Goal: Task Accomplishment & Management: Manage account settings

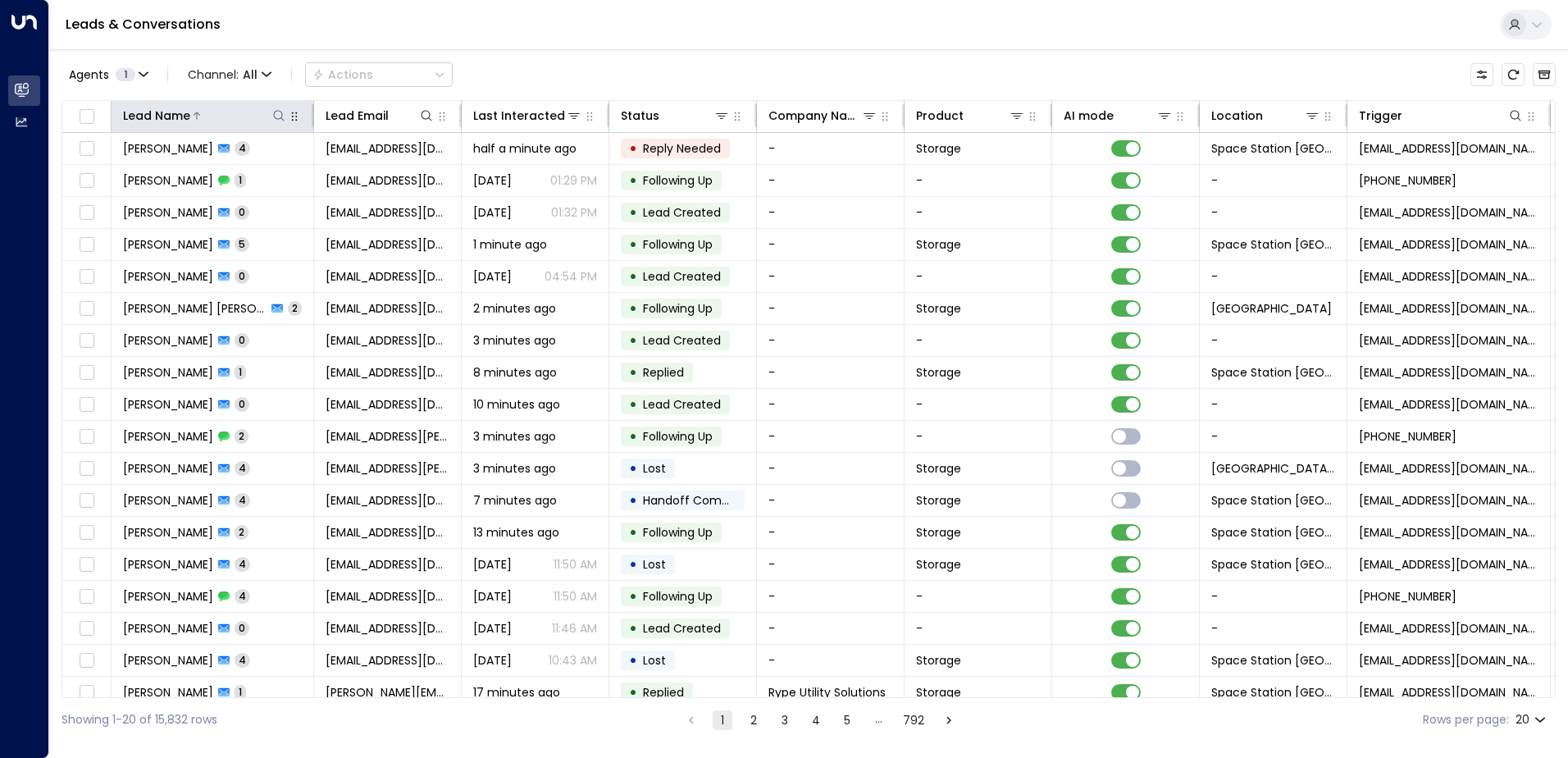
click at [280, 113] on icon at bounding box center [279, 115] width 13 height 13
type input "*****"
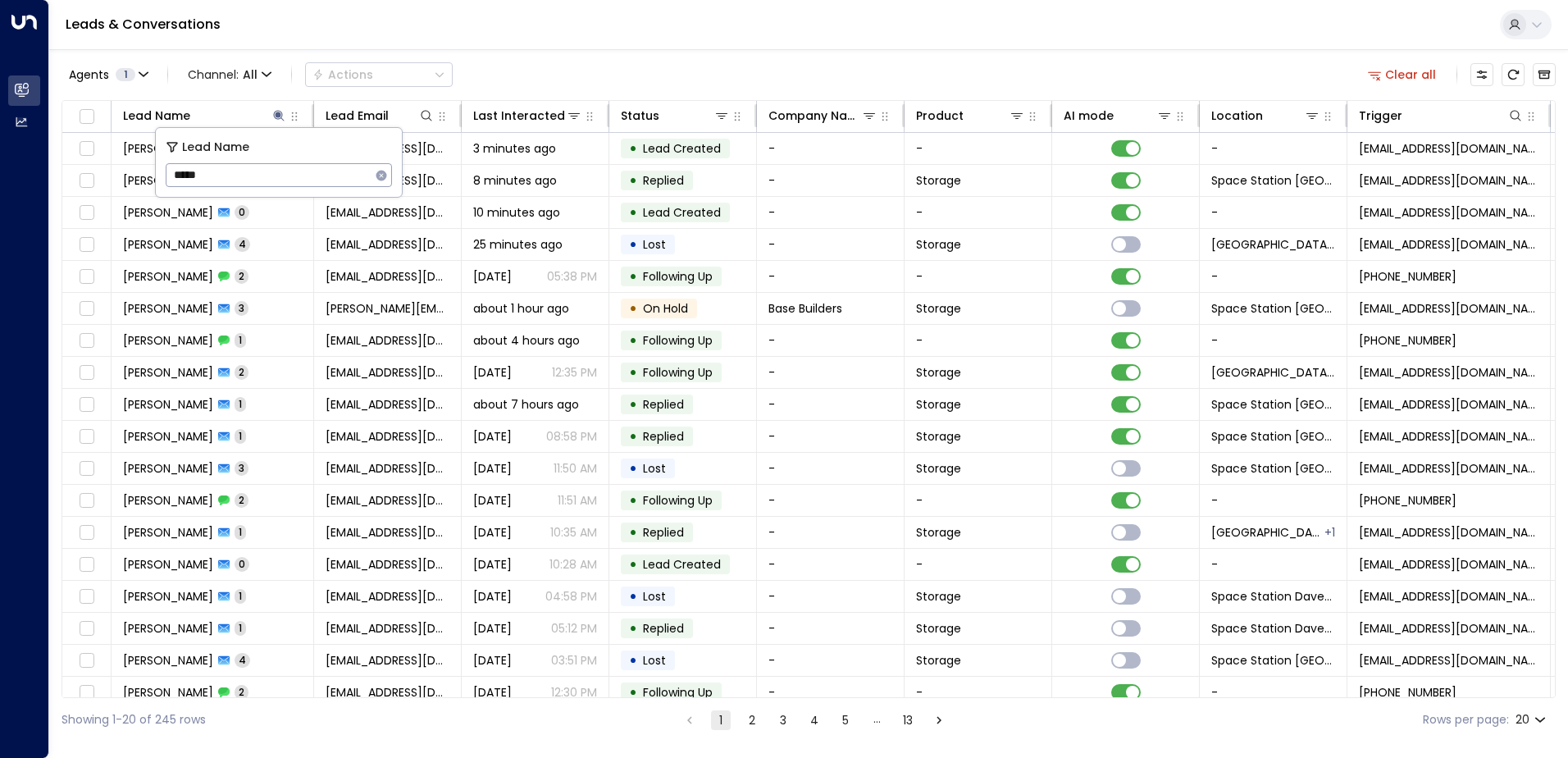
click at [618, 61] on div "Agents 1 Channel: All Actions Clear all" at bounding box center [808, 74] width 1494 height 34
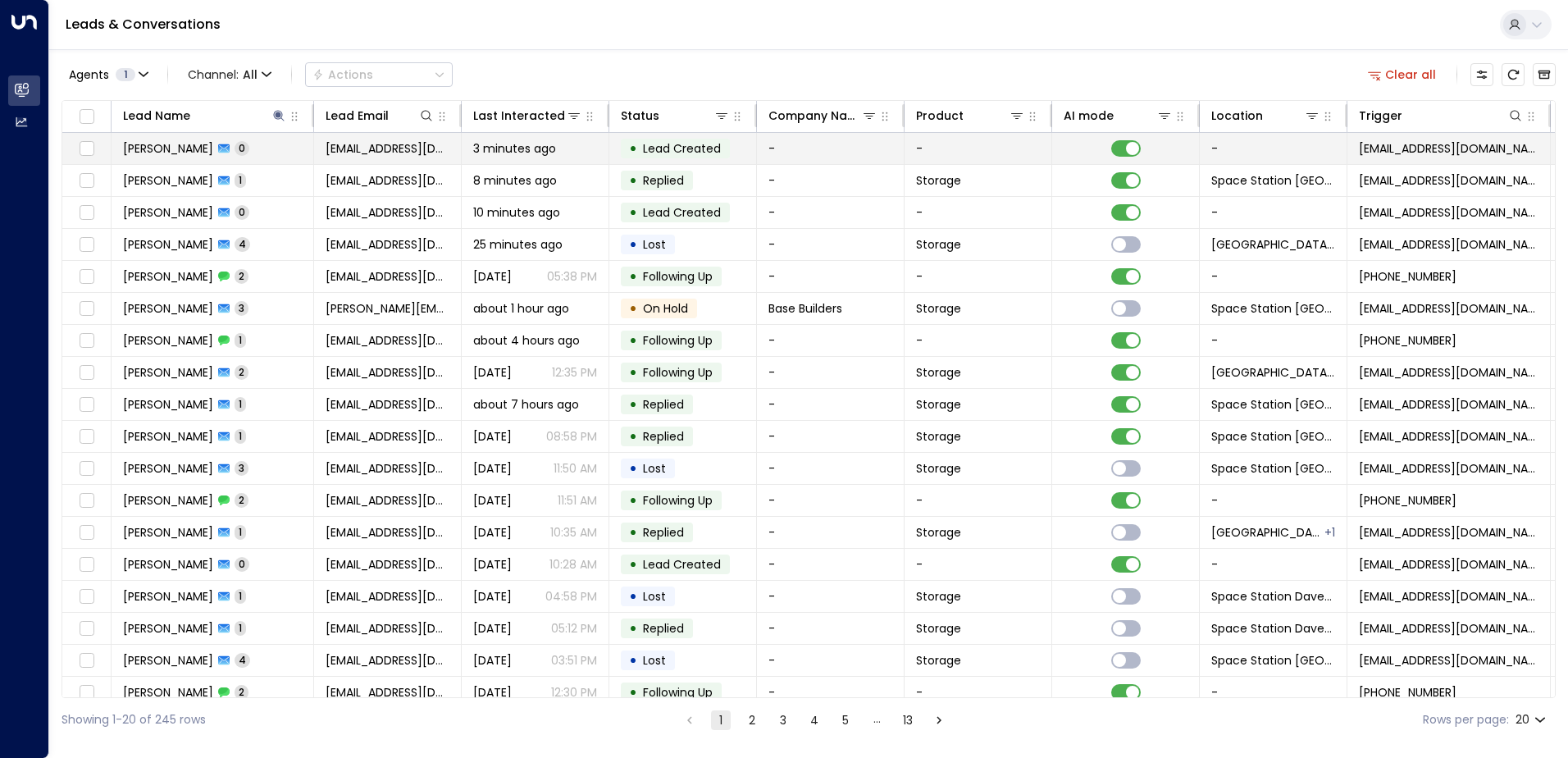
click at [527, 141] on span "3 minutes ago" at bounding box center [515, 148] width 83 height 17
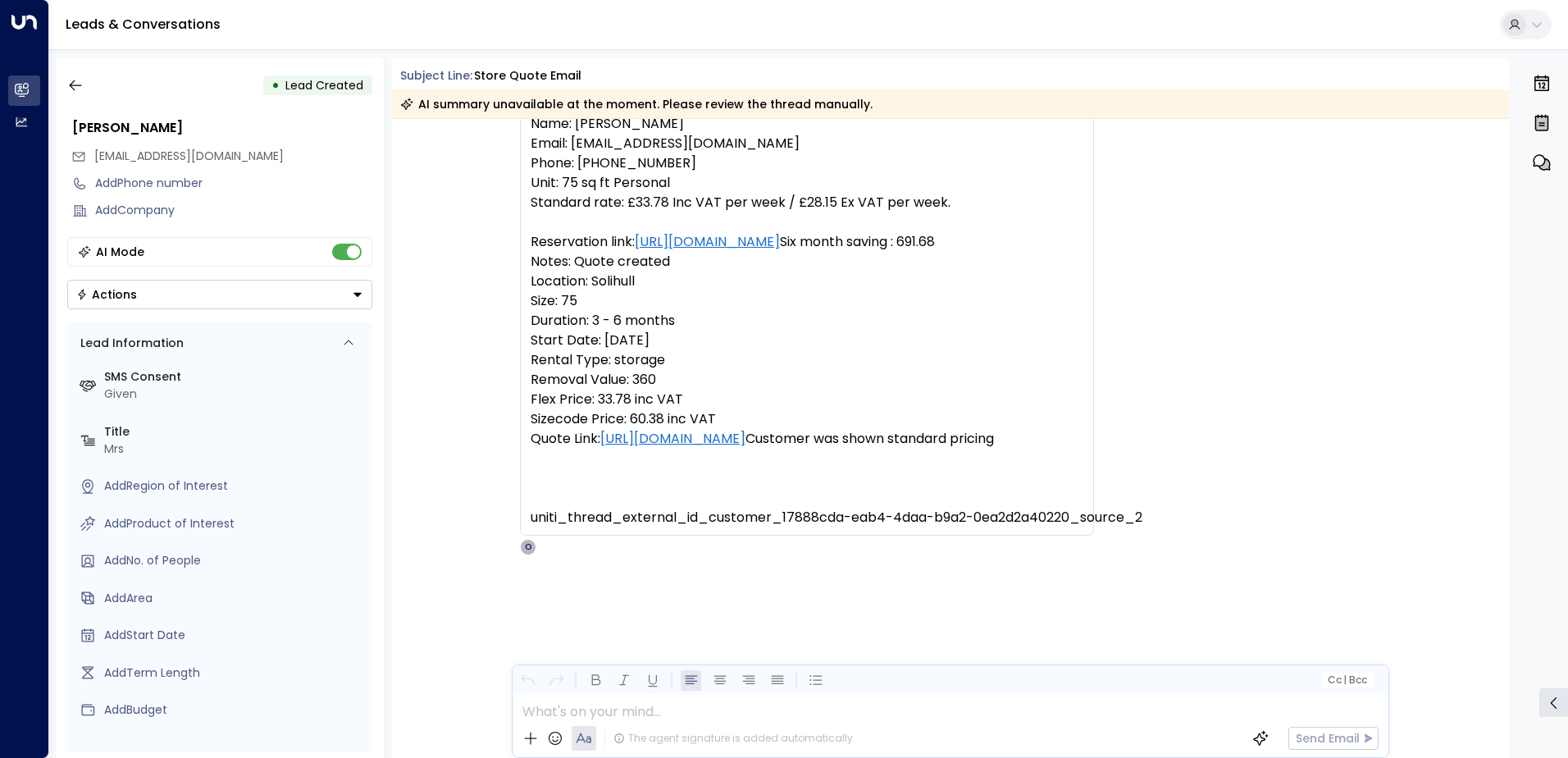
scroll to position [106, 0]
click at [76, 79] on icon "button" at bounding box center [75, 86] width 17 height 17
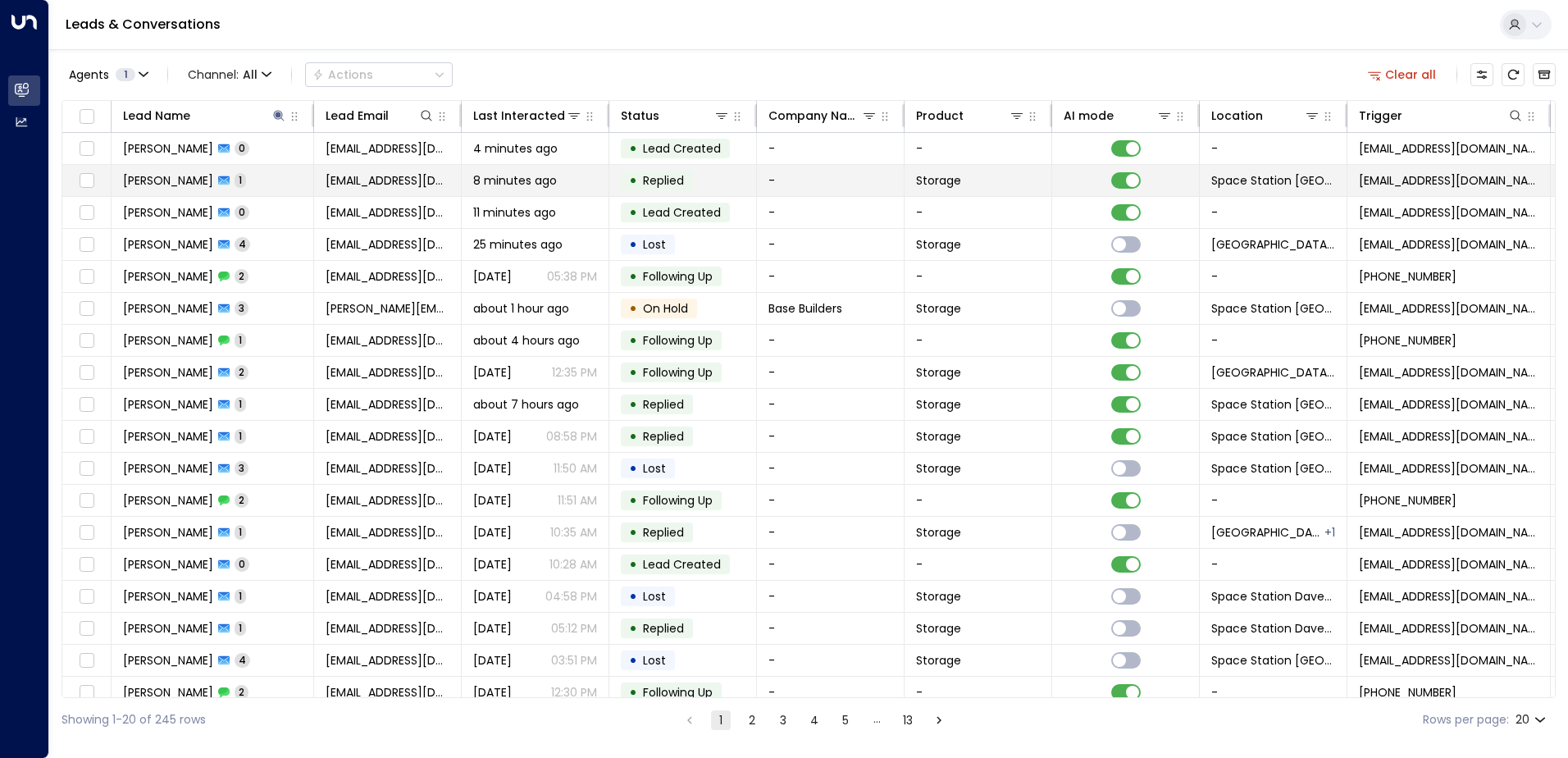
click at [240, 179] on td "[PERSON_NAME] 1" at bounding box center [213, 181] width 203 height 31
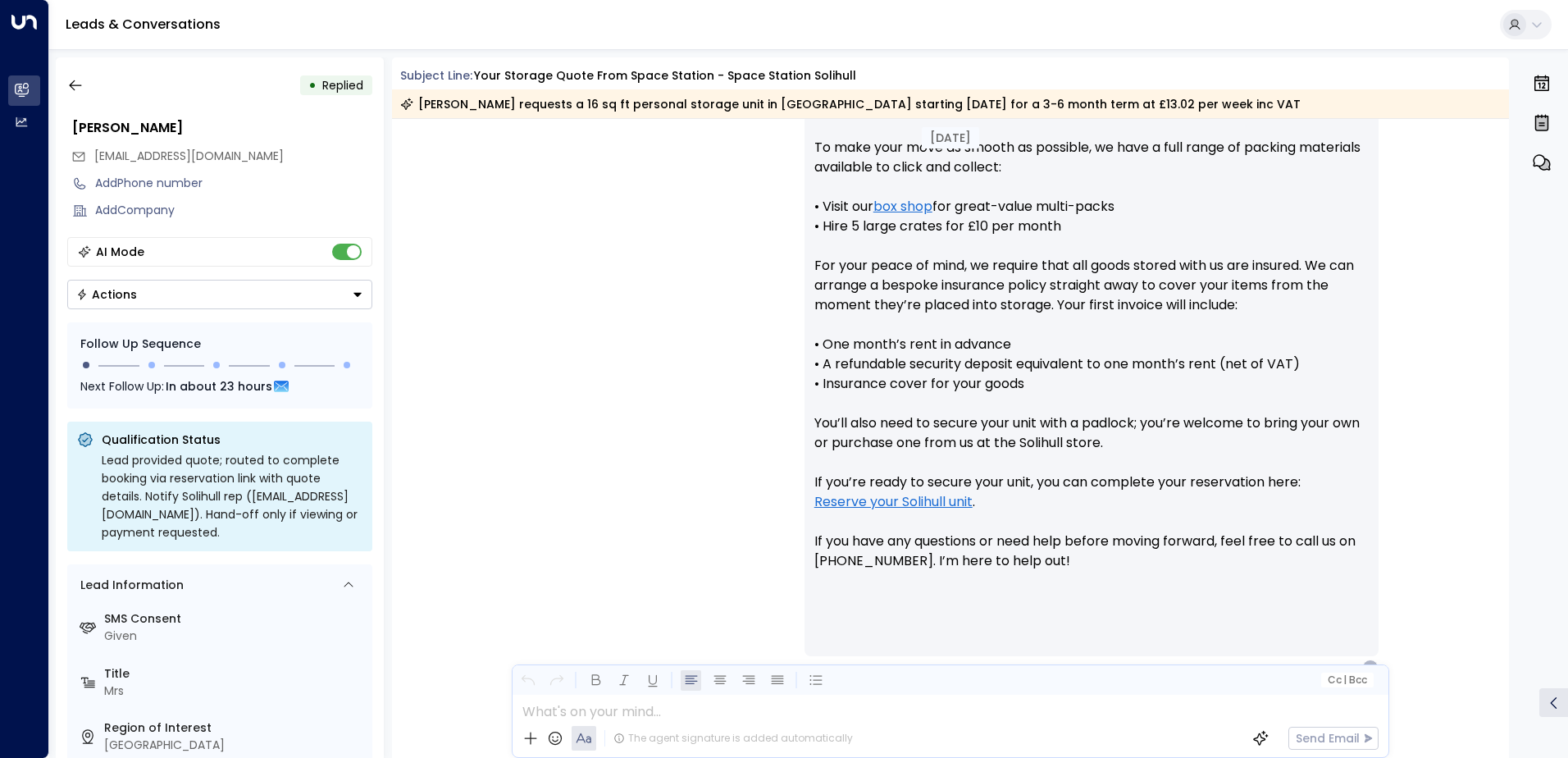
scroll to position [923, 0]
